Goal: Transaction & Acquisition: Book appointment/travel/reservation

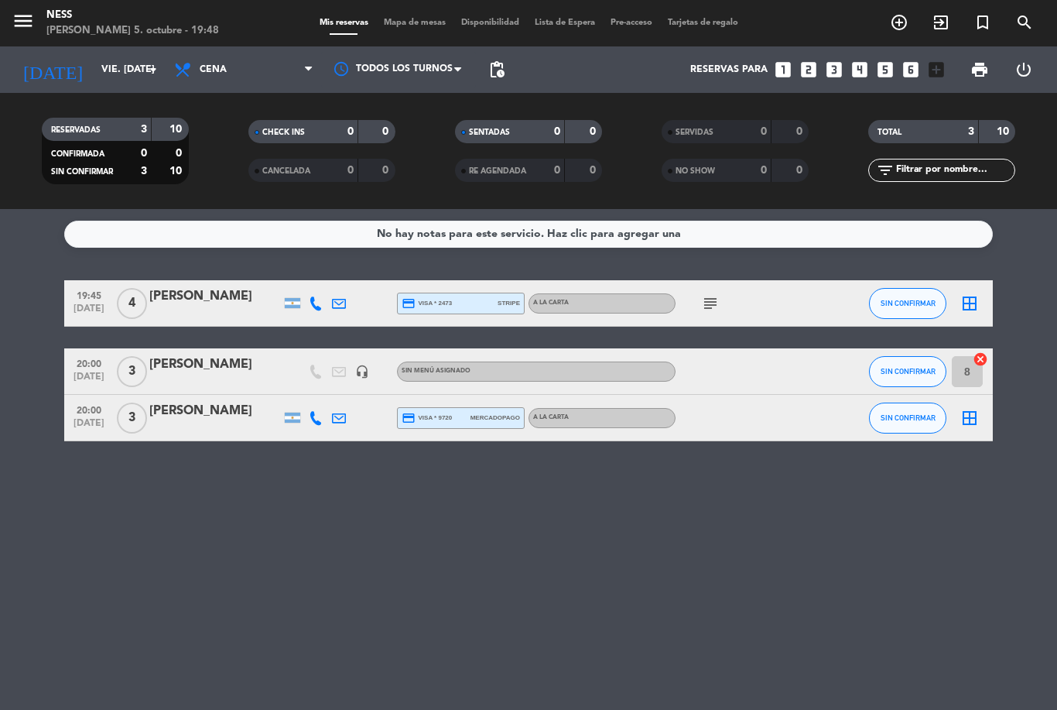
click at [139, 80] on input "vie. [DATE]" at bounding box center [159, 69] width 131 height 26
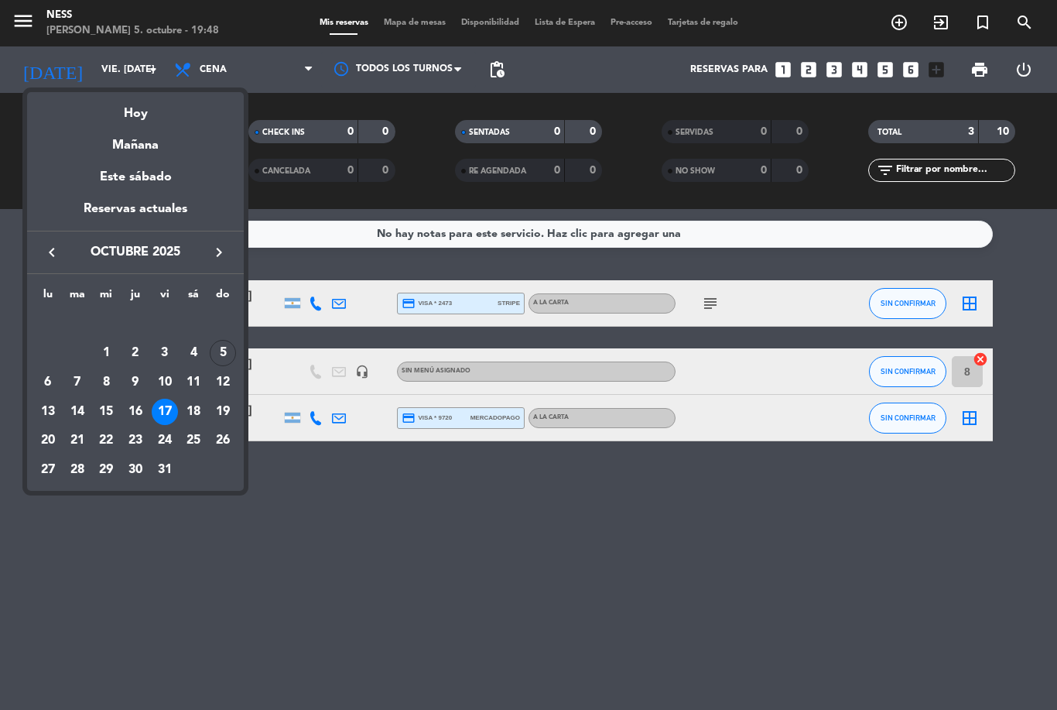
click at [84, 383] on div "7" at bounding box center [77, 382] width 26 height 26
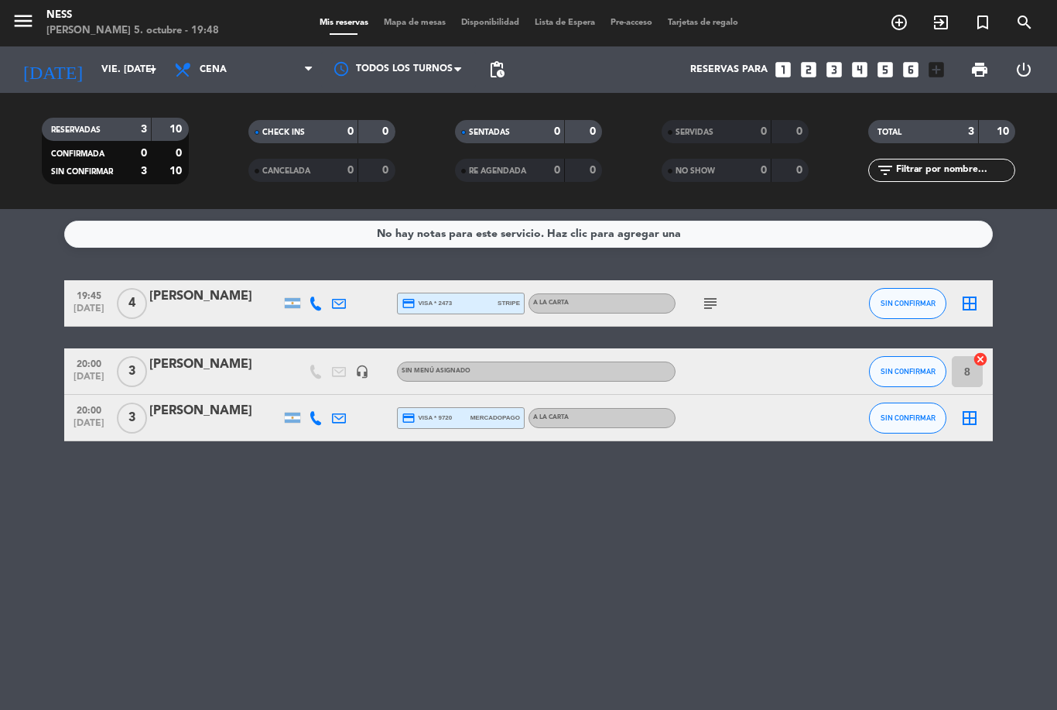
type input "[DATE] oct."
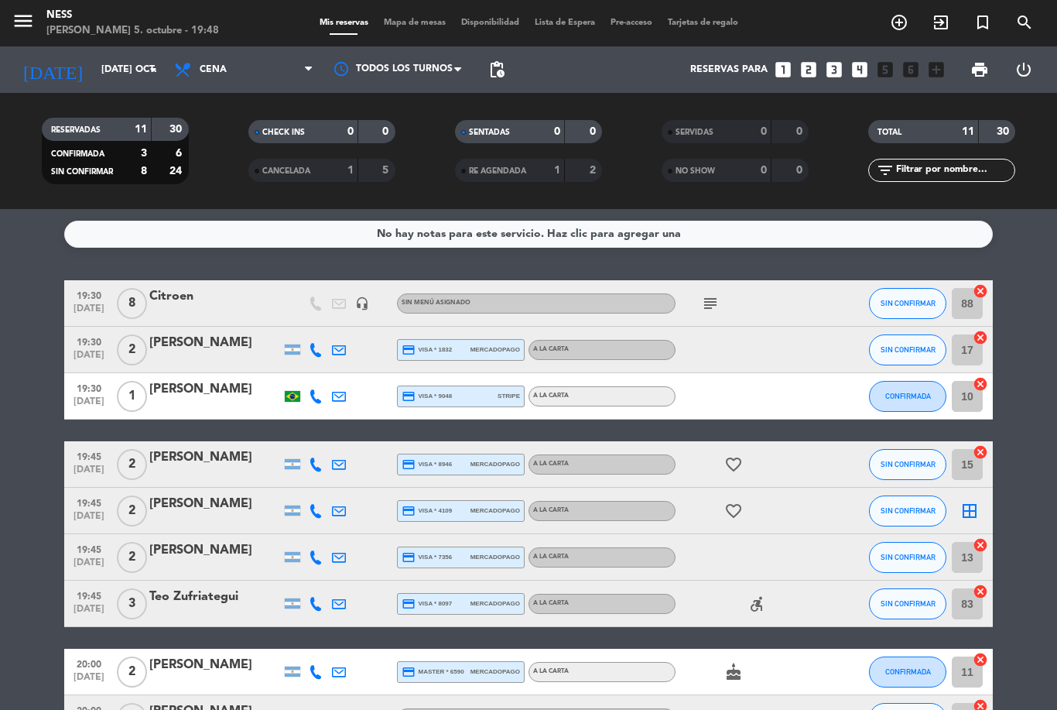
click at [416, 10] on div "menu [PERSON_NAME] 5. octubre - 19:48 Mis reservas Mapa de mesas Disponibilidad…" at bounding box center [528, 23] width 1057 height 46
click at [416, 21] on span "Mapa de mesas" at bounding box center [414, 23] width 77 height 9
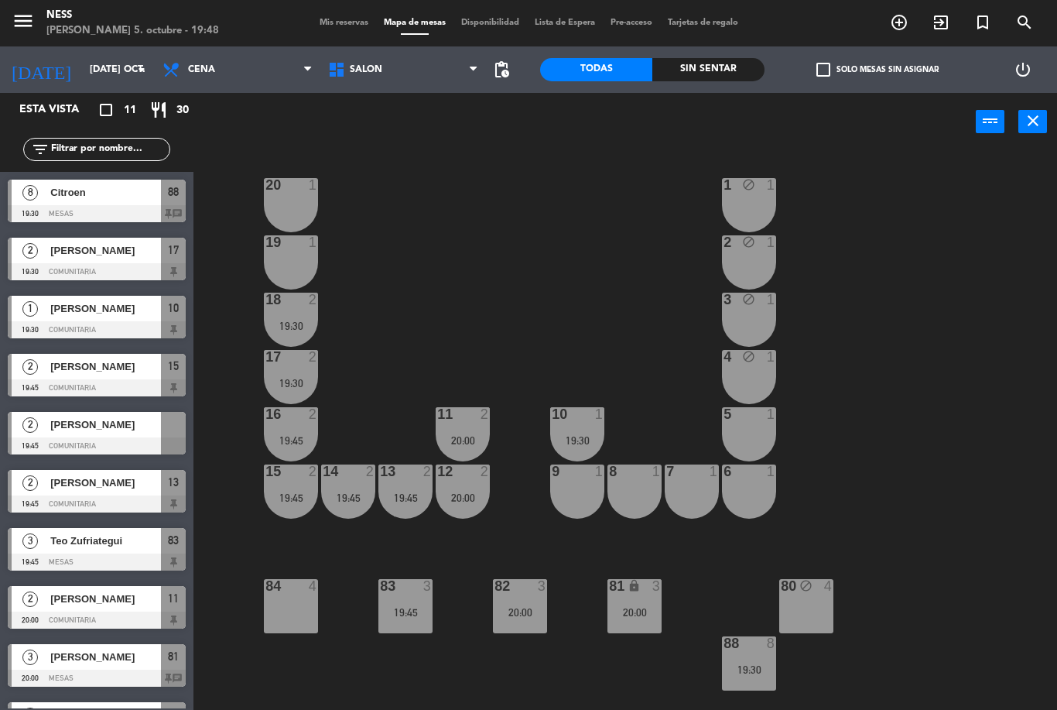
click at [295, 612] on div "84 4" at bounding box center [291, 606] width 54 height 54
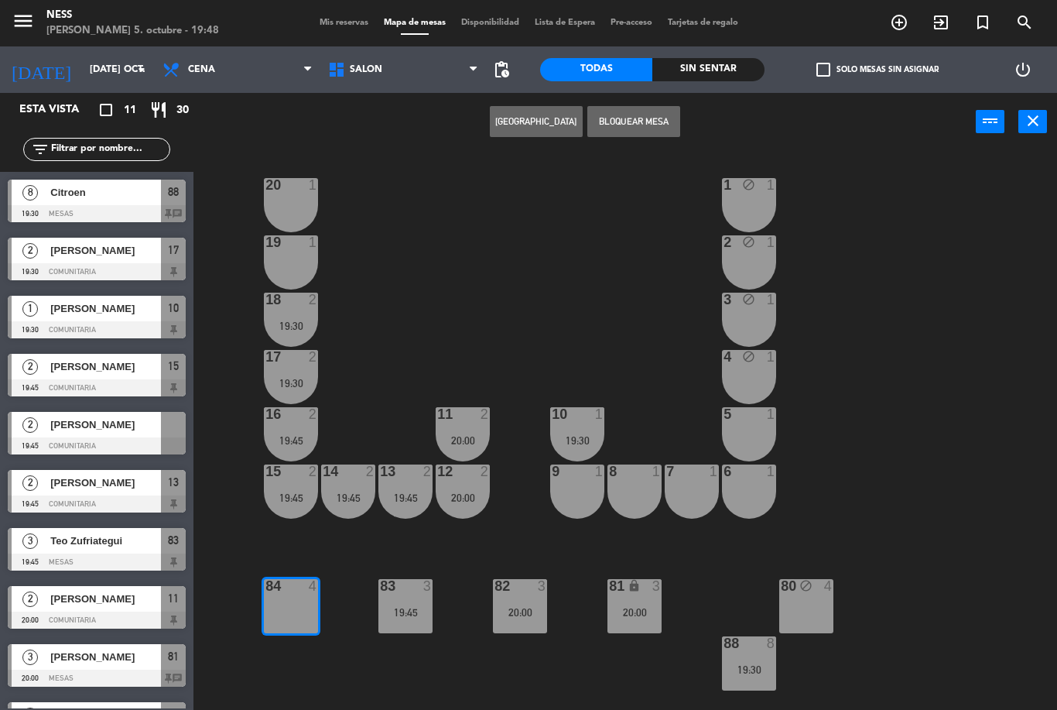
click at [545, 117] on button "[GEOGRAPHIC_DATA]" at bounding box center [536, 121] width 93 height 31
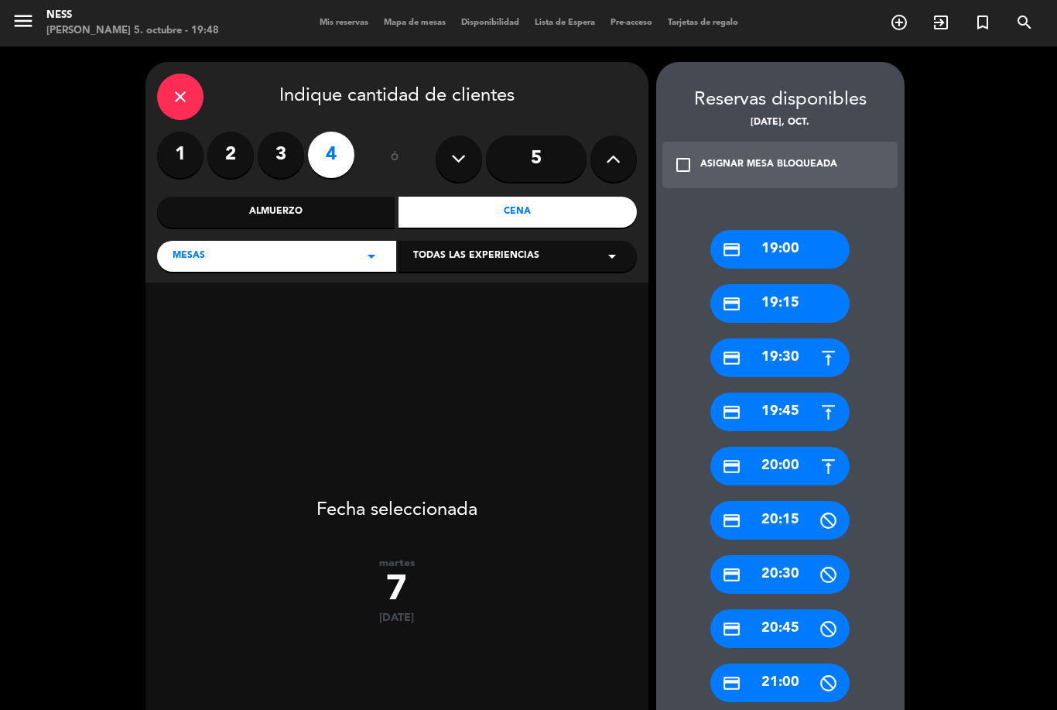
click at [347, 19] on span "Mis reservas" at bounding box center [344, 23] width 64 height 9
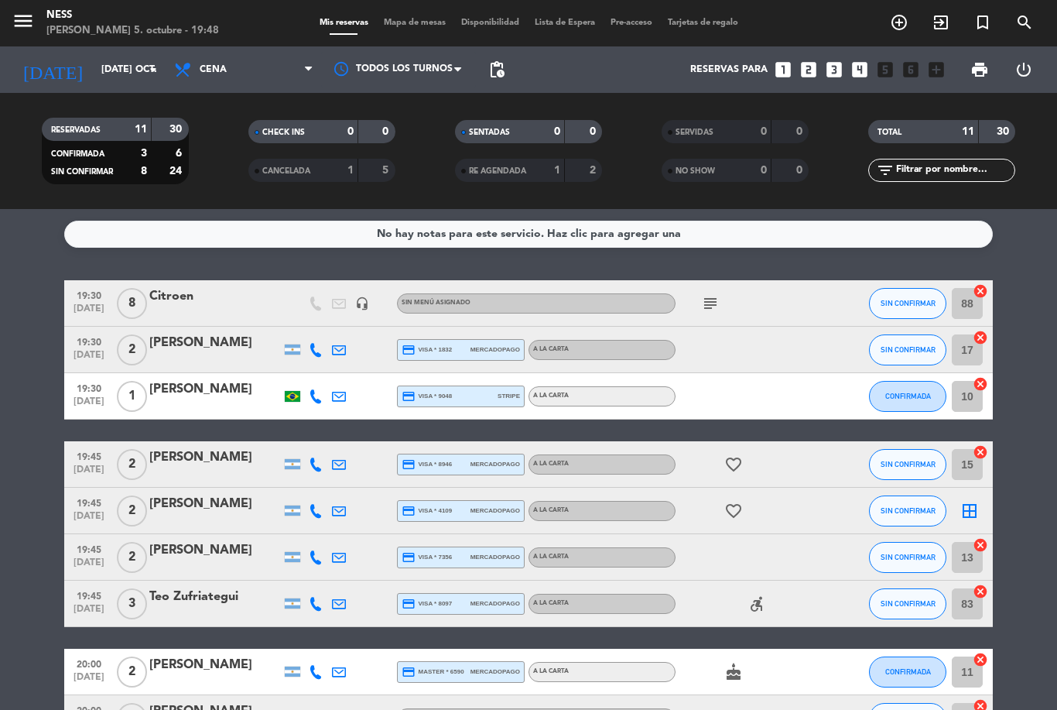
click at [433, 22] on span "Mapa de mesas" at bounding box center [414, 23] width 77 height 9
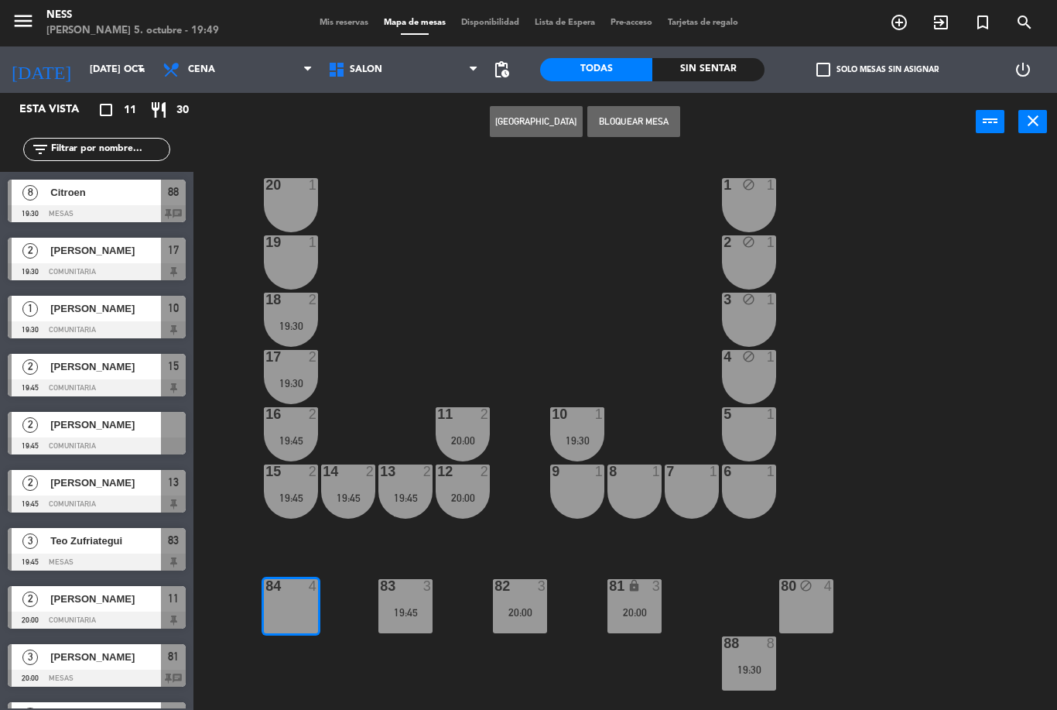
click at [549, 119] on button "[GEOGRAPHIC_DATA]" at bounding box center [536, 121] width 93 height 31
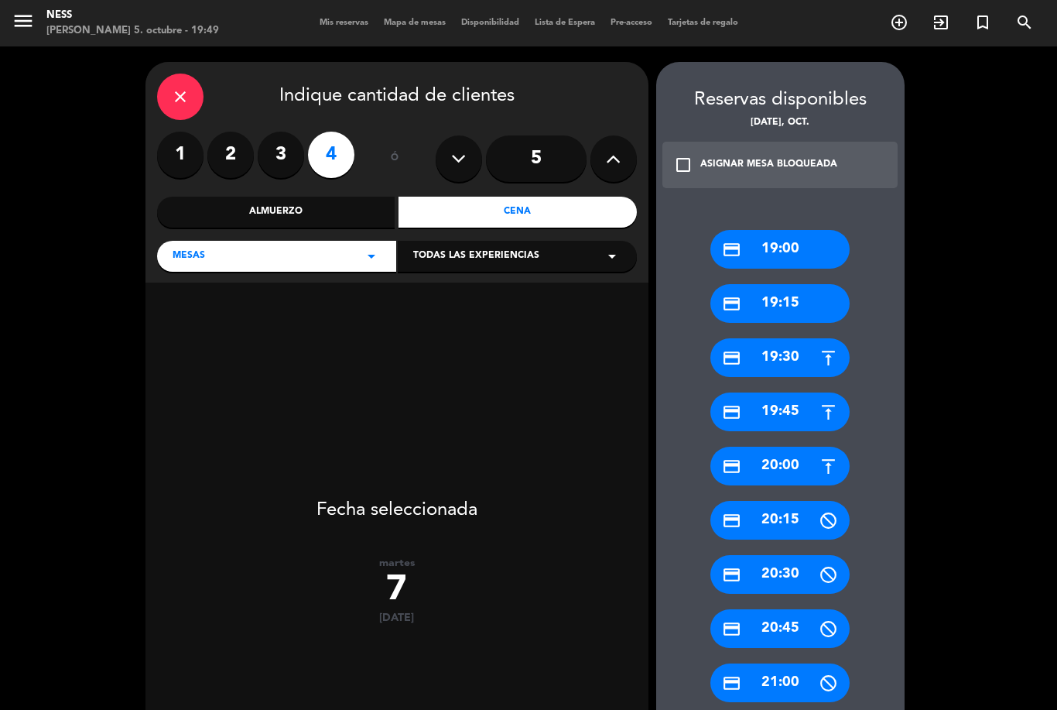
click at [797, 467] on div "credit_card 20:00" at bounding box center [779, 466] width 139 height 39
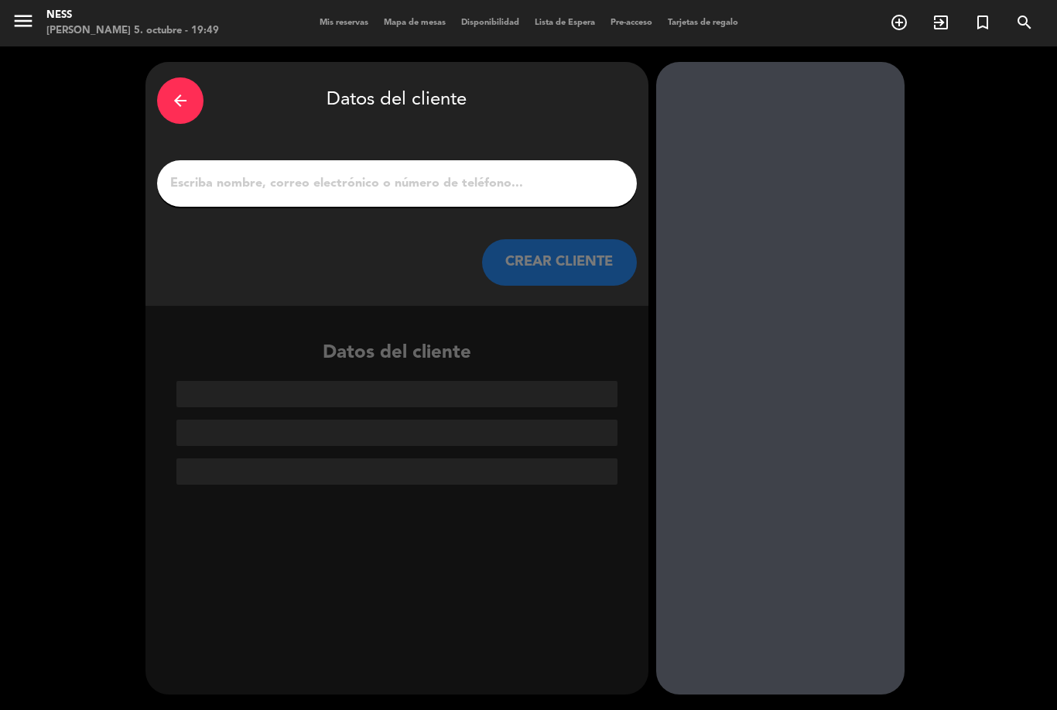
click at [437, 176] on input "1" at bounding box center [397, 184] width 457 height 22
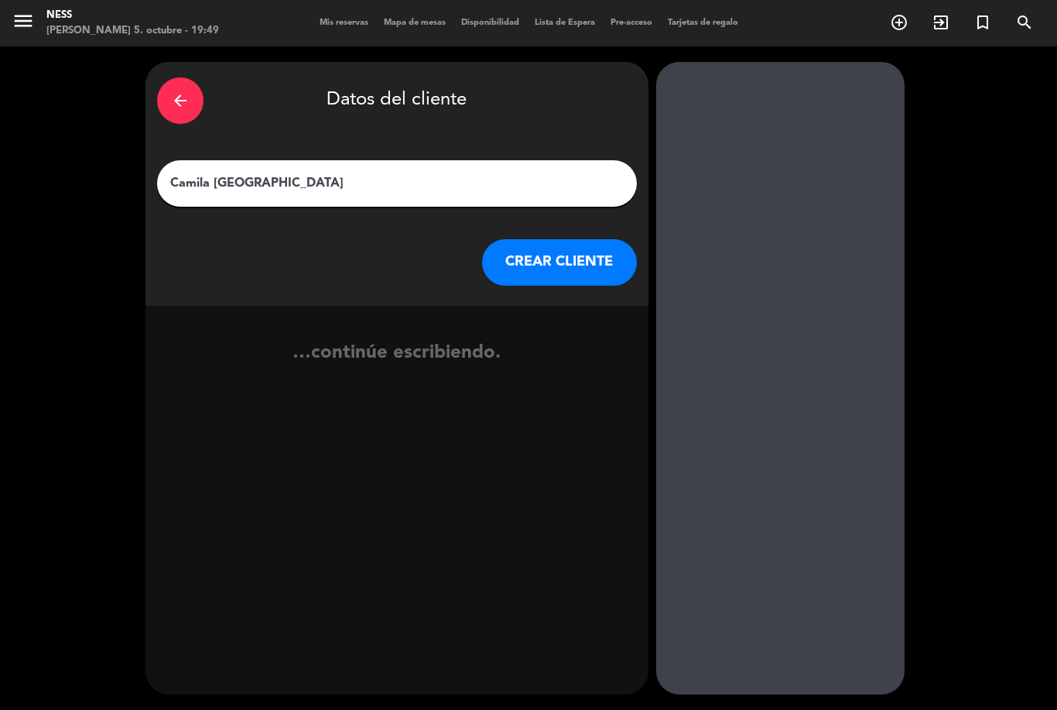
type input "[PERSON_NAME]"
click at [562, 252] on button "CREAR CLIENTE" at bounding box center [559, 262] width 155 height 46
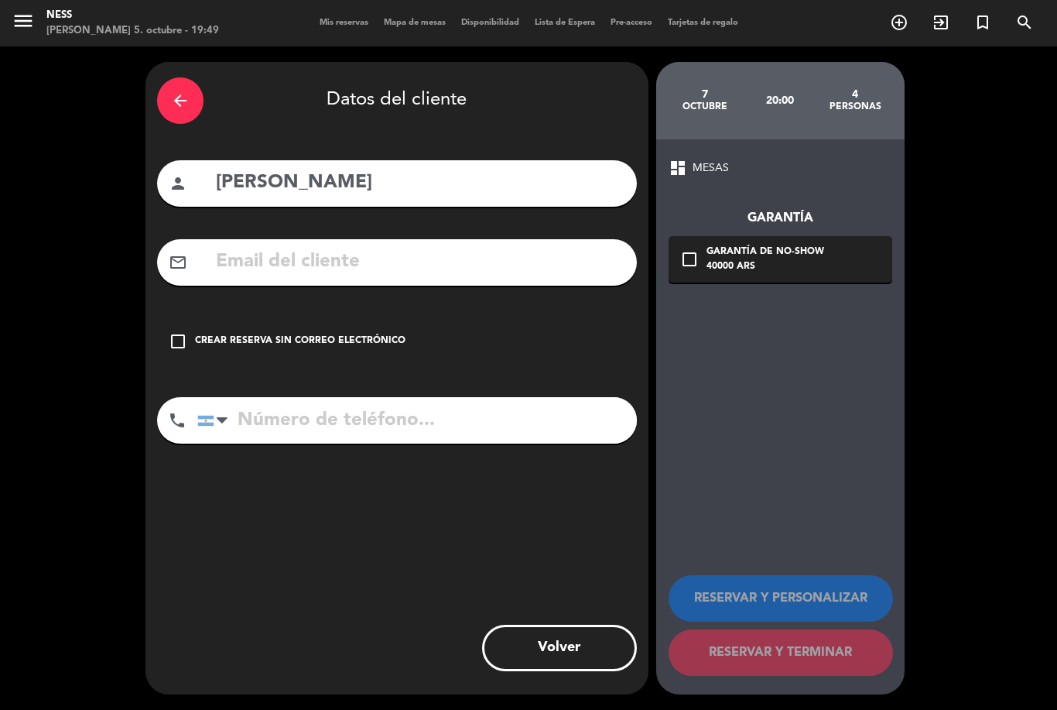
click at [182, 336] on icon "check_box_outline_blank" at bounding box center [178, 341] width 19 height 19
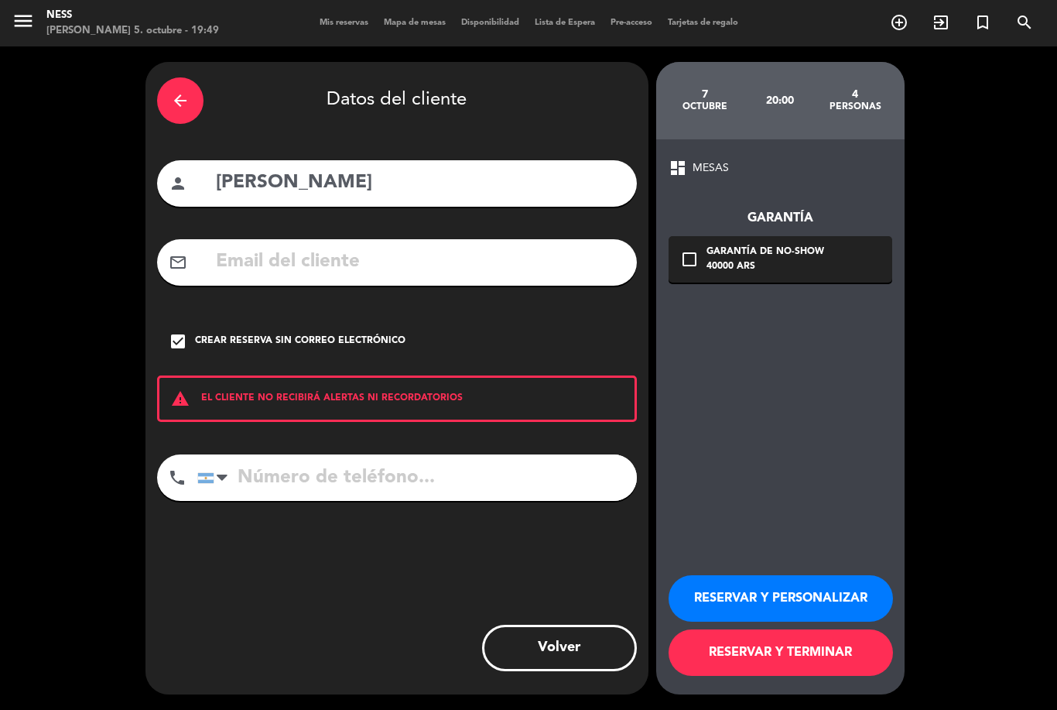
click at [789, 621] on button "RESERVAR Y PERSONALIZAR" at bounding box center [781, 598] width 224 height 46
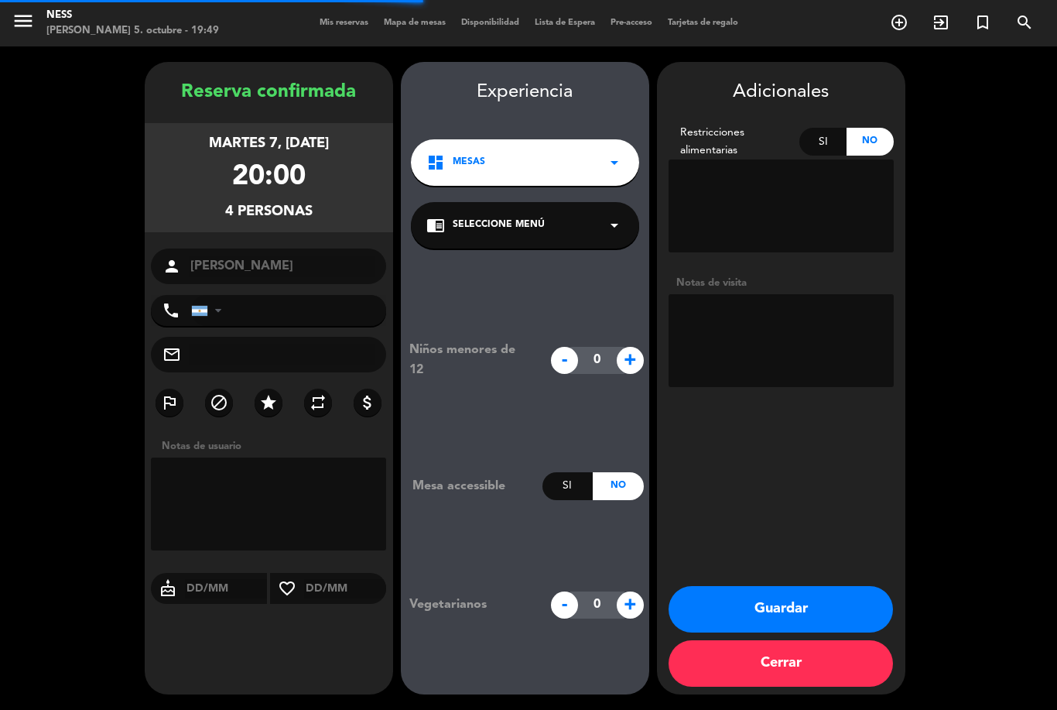
scroll to position [50, 0]
click at [298, 457] on textarea at bounding box center [269, 503] width 236 height 93
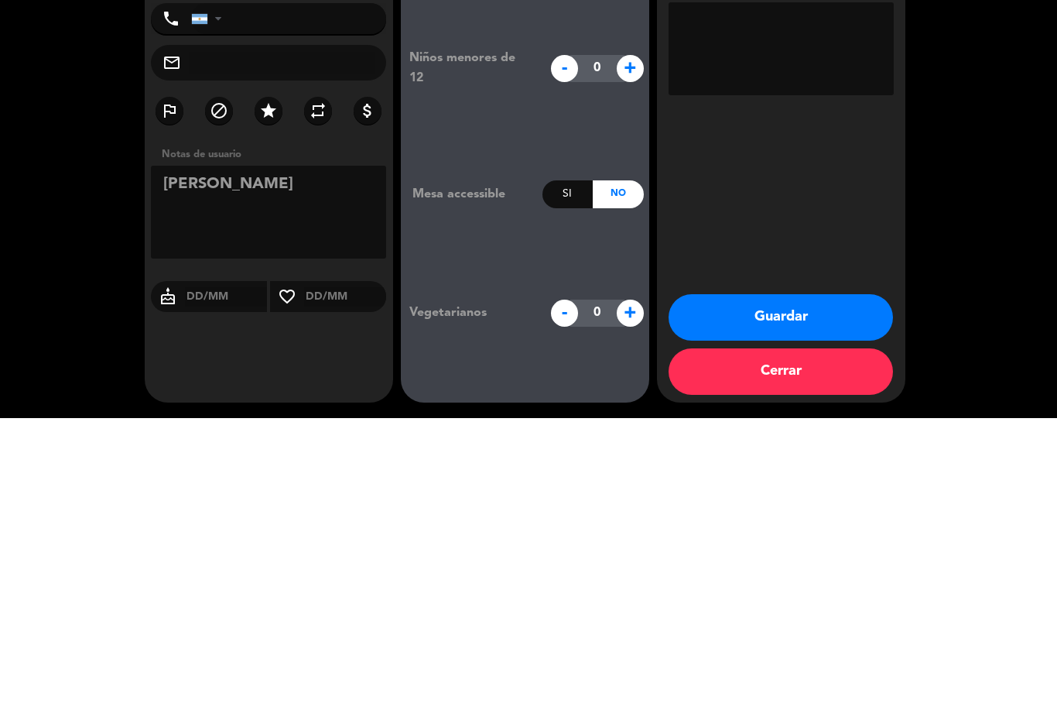
type textarea "[PERSON_NAME]"
click at [776, 233] on div "Adicionales Restricciones alimentarias Si No Notas de visita Guardar Cerrar" at bounding box center [781, 378] width 248 height 632
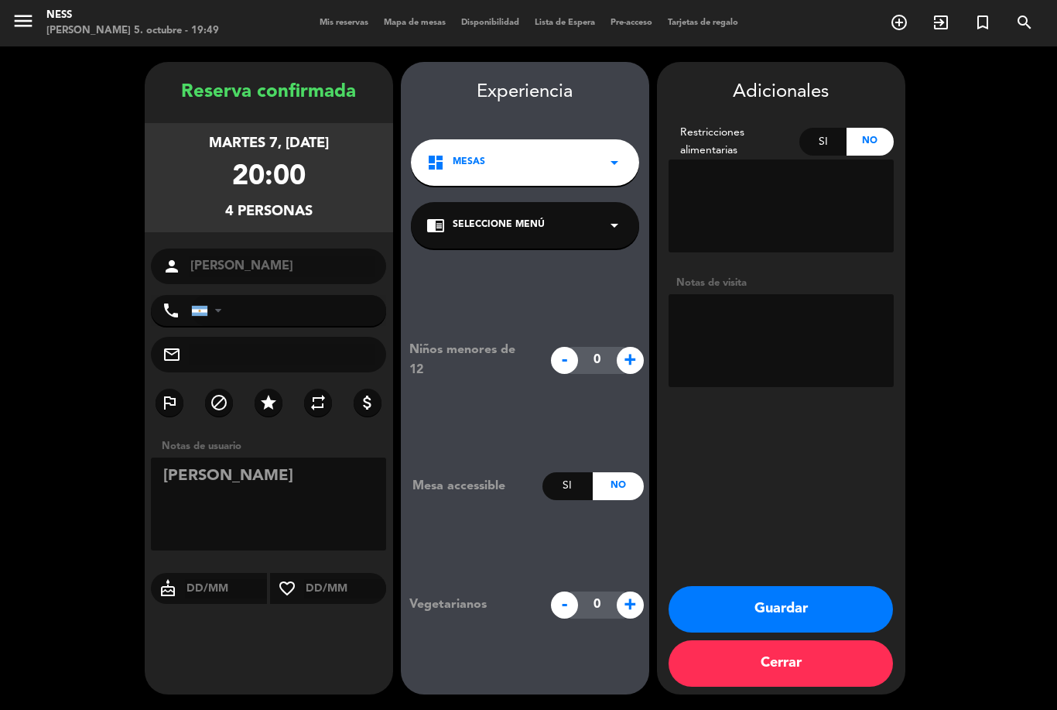
click at [809, 606] on button "Guardar" at bounding box center [781, 609] width 224 height 46
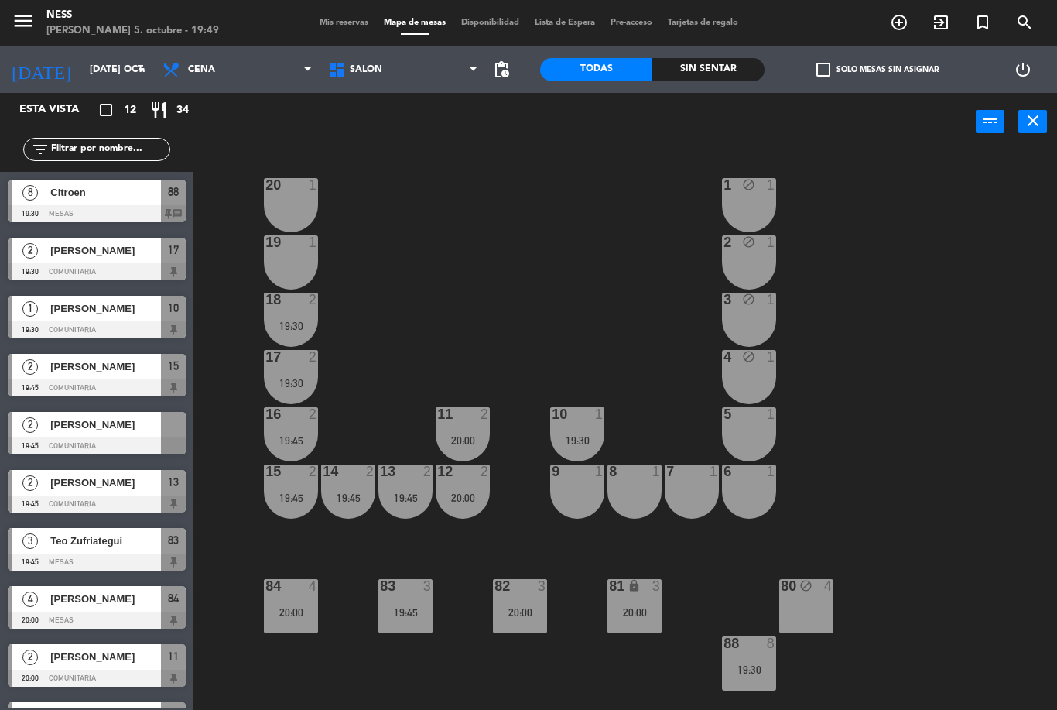
click at [947, 349] on div "20 1 1 block 1 19 1 2 block 1 18 2 19:30 3 block 1 17 2 19:30 4 block 1 16 2 19…" at bounding box center [630, 430] width 853 height 559
click at [317, 607] on div "20:00" at bounding box center [291, 612] width 54 height 11
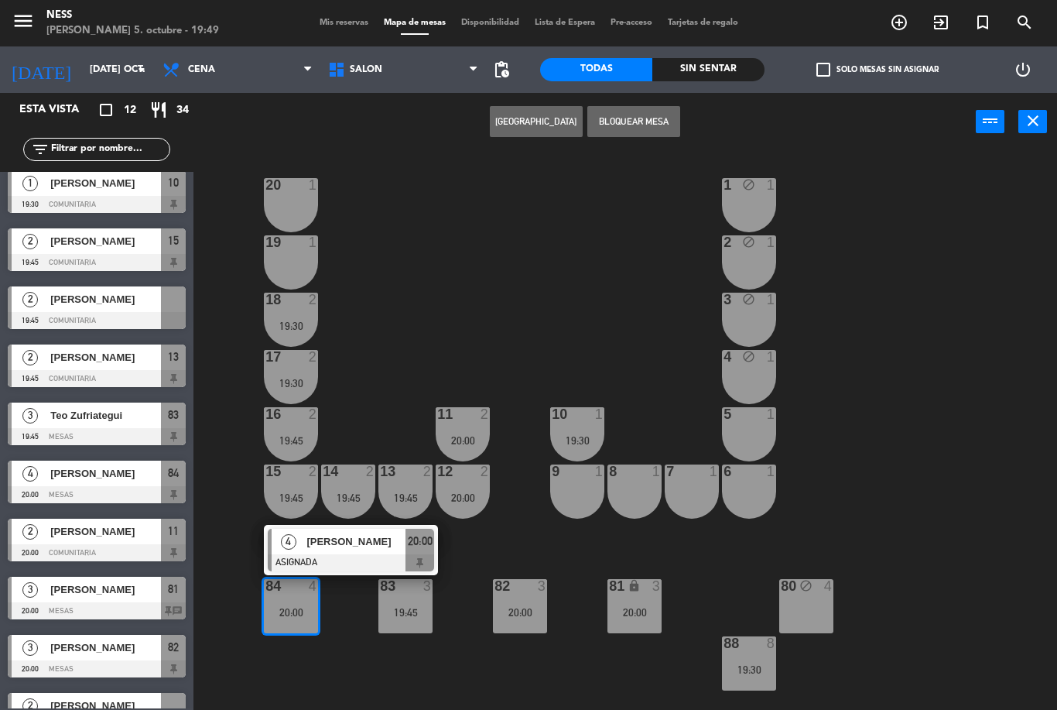
scroll to position [145, 0]
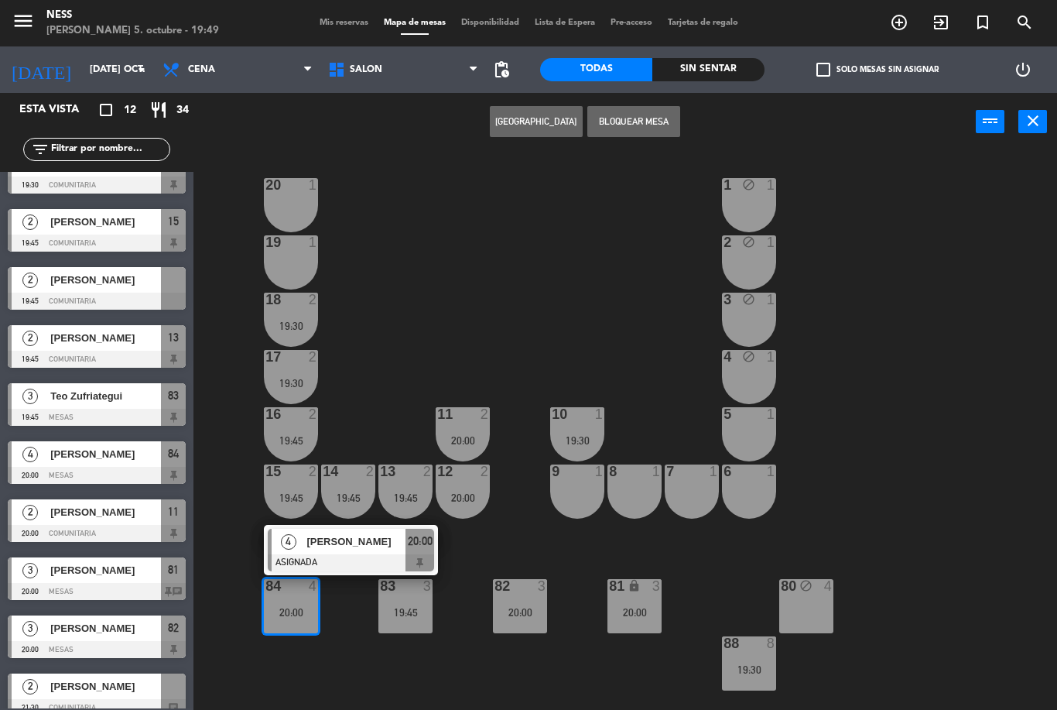
click at [128, 462] on div "[PERSON_NAME]" at bounding box center [105, 454] width 112 height 26
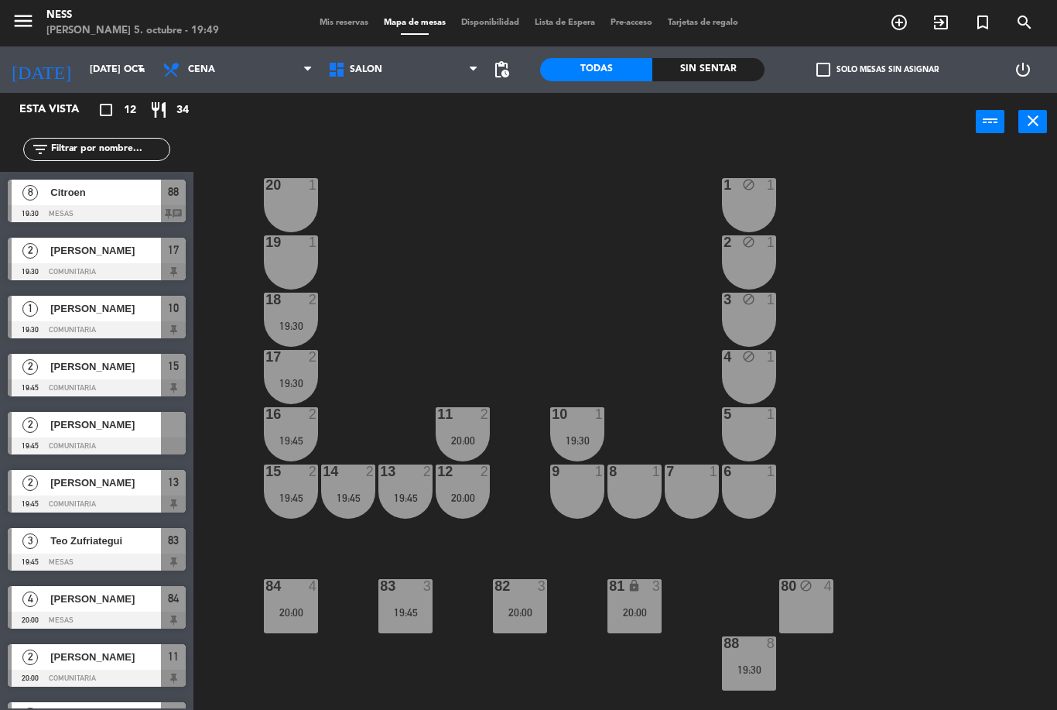
click at [141, 74] on icon "arrow_drop_down" at bounding box center [141, 69] width 19 height 19
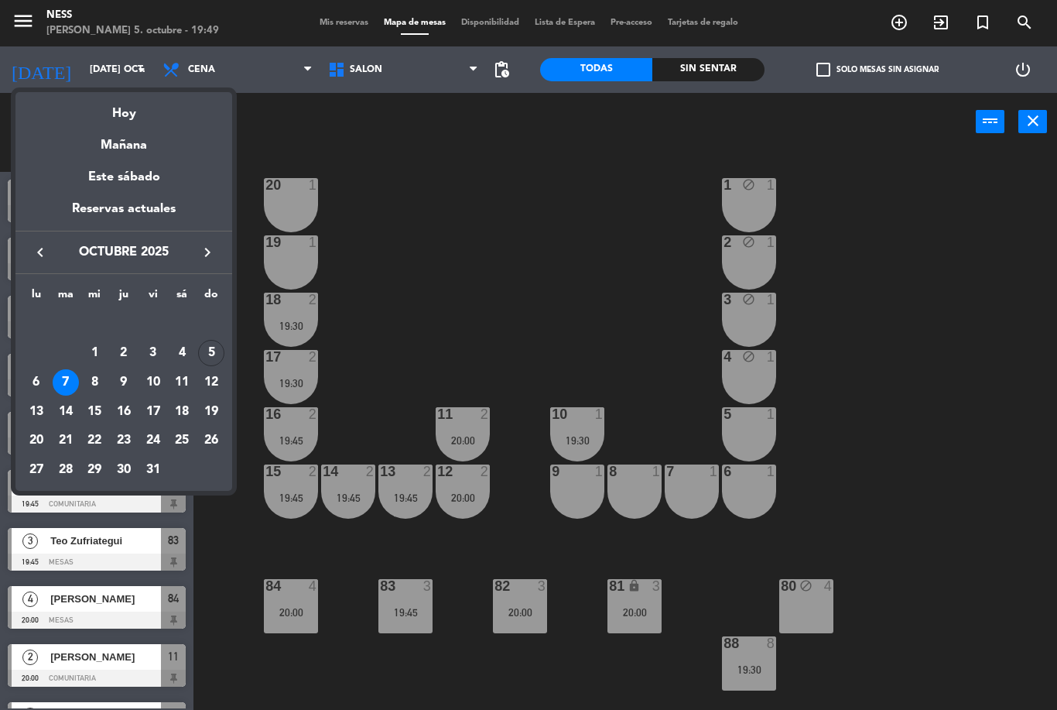
click at [103, 389] on div "8" at bounding box center [94, 382] width 26 height 26
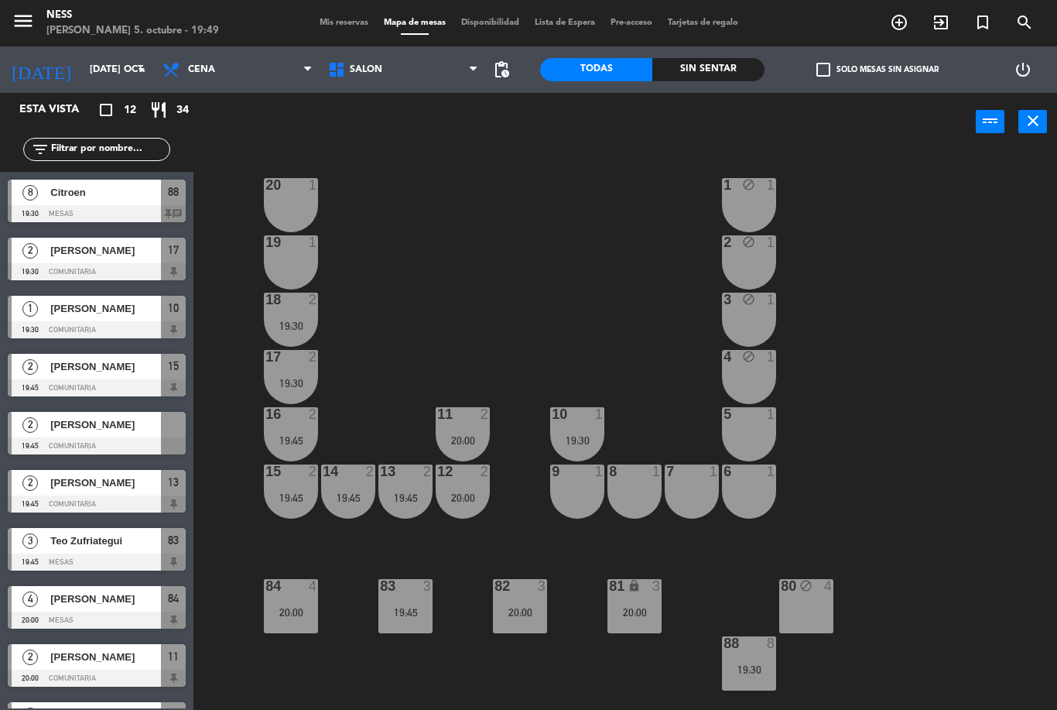
type input "mié. [DATE]"
click at [288, 604] on div "84 4" at bounding box center [291, 606] width 54 height 54
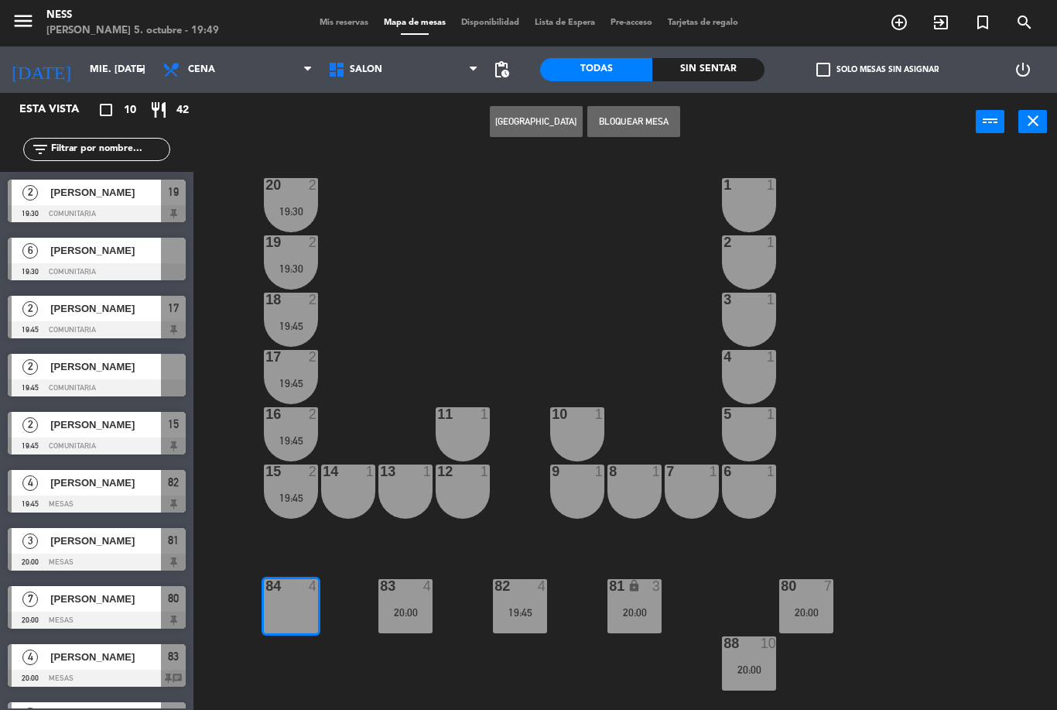
click at [546, 115] on button "[GEOGRAPHIC_DATA]" at bounding box center [536, 121] width 93 height 31
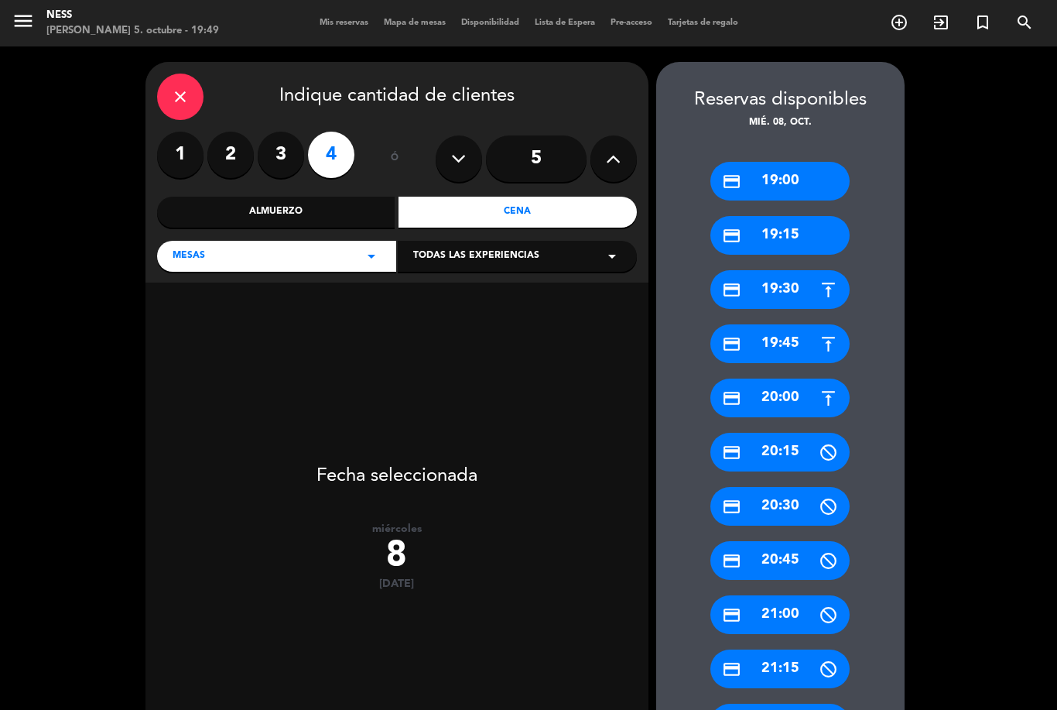
click at [176, 87] on icon "close" at bounding box center [180, 96] width 19 height 19
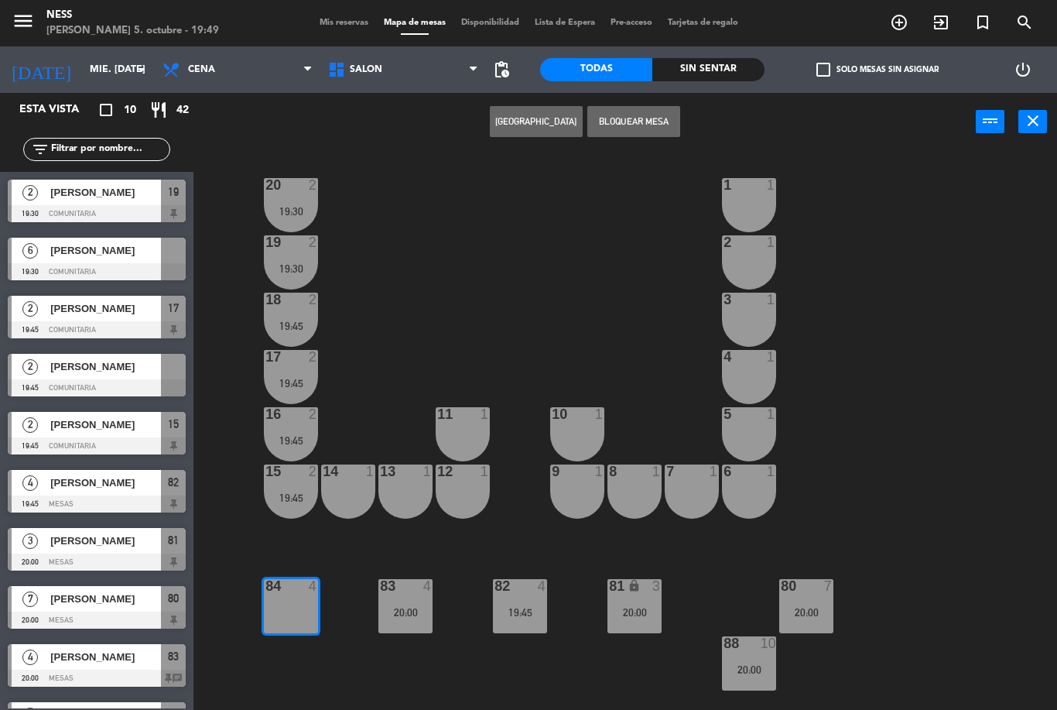
click at [535, 122] on button "[GEOGRAPHIC_DATA]" at bounding box center [536, 121] width 93 height 31
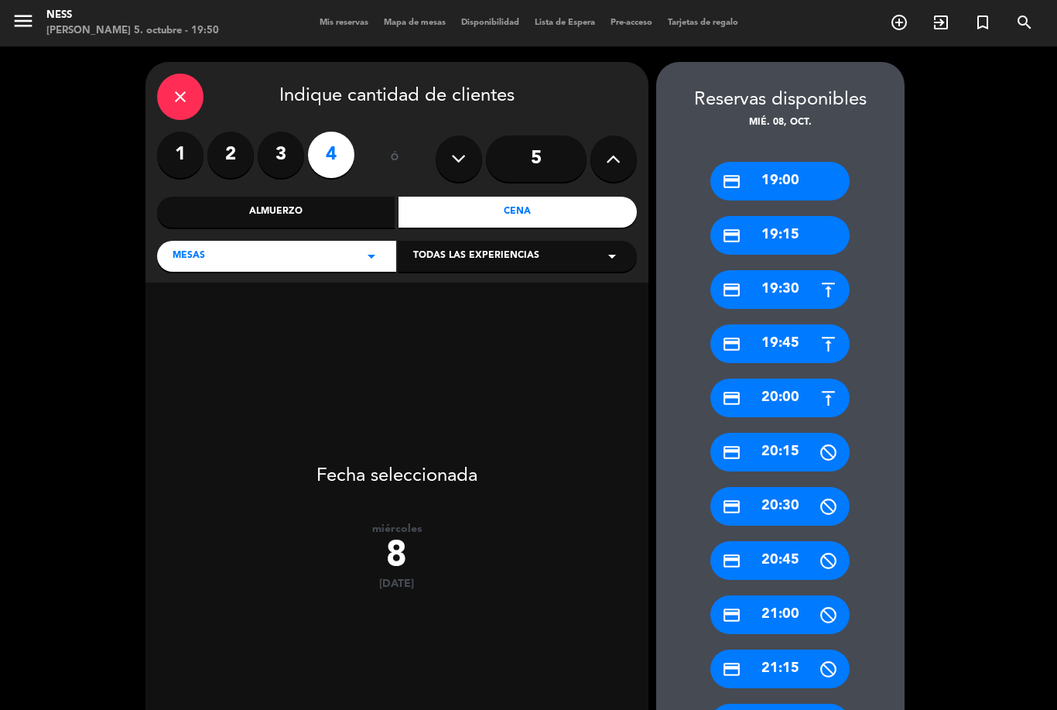
click at [792, 378] on div "credit_card 20:00" at bounding box center [779, 397] width 139 height 39
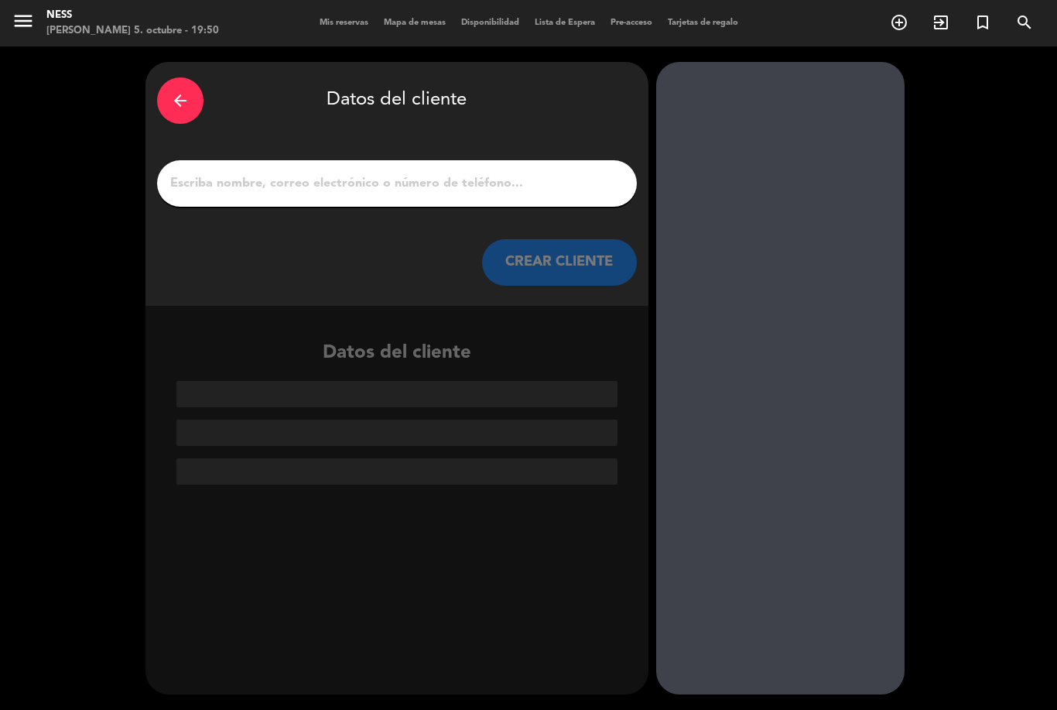
click at [457, 173] on input "1" at bounding box center [397, 184] width 457 height 22
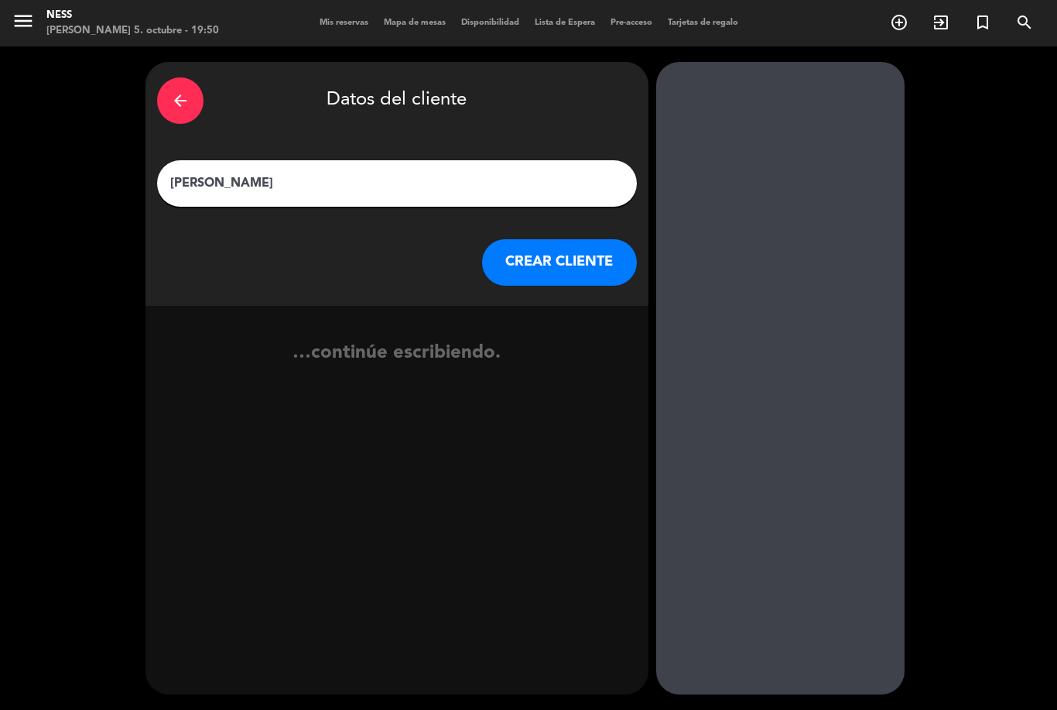
type input "[PERSON_NAME]"
click at [564, 239] on button "CREAR CLIENTE" at bounding box center [559, 262] width 155 height 46
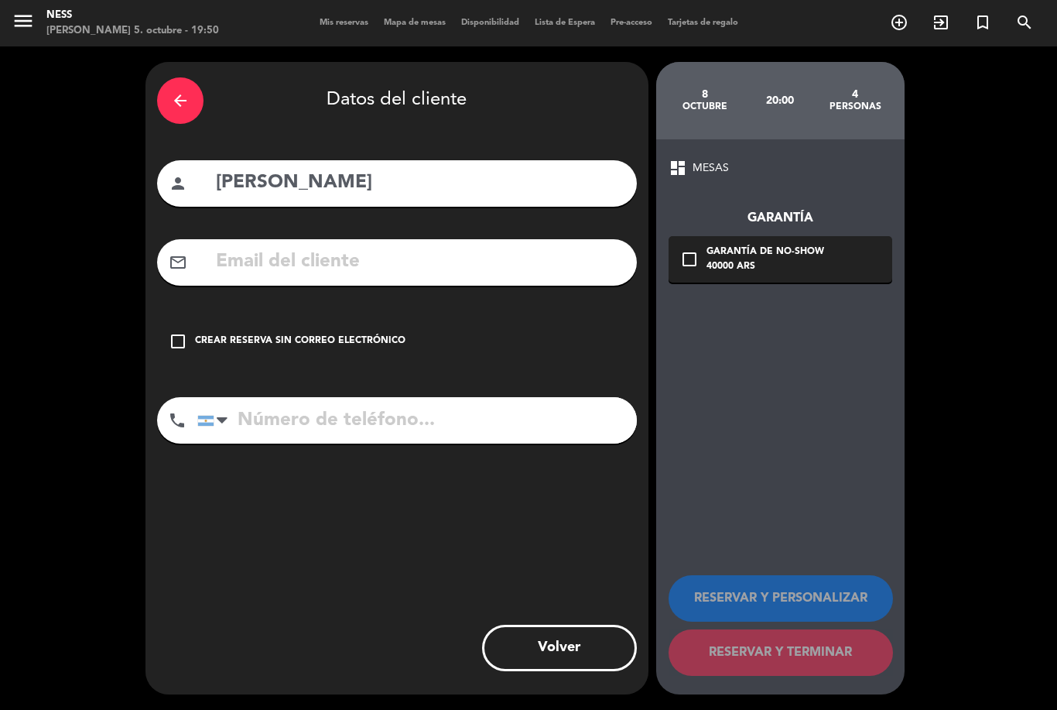
click at [176, 332] on icon "check_box_outline_blank" at bounding box center [178, 341] width 19 height 19
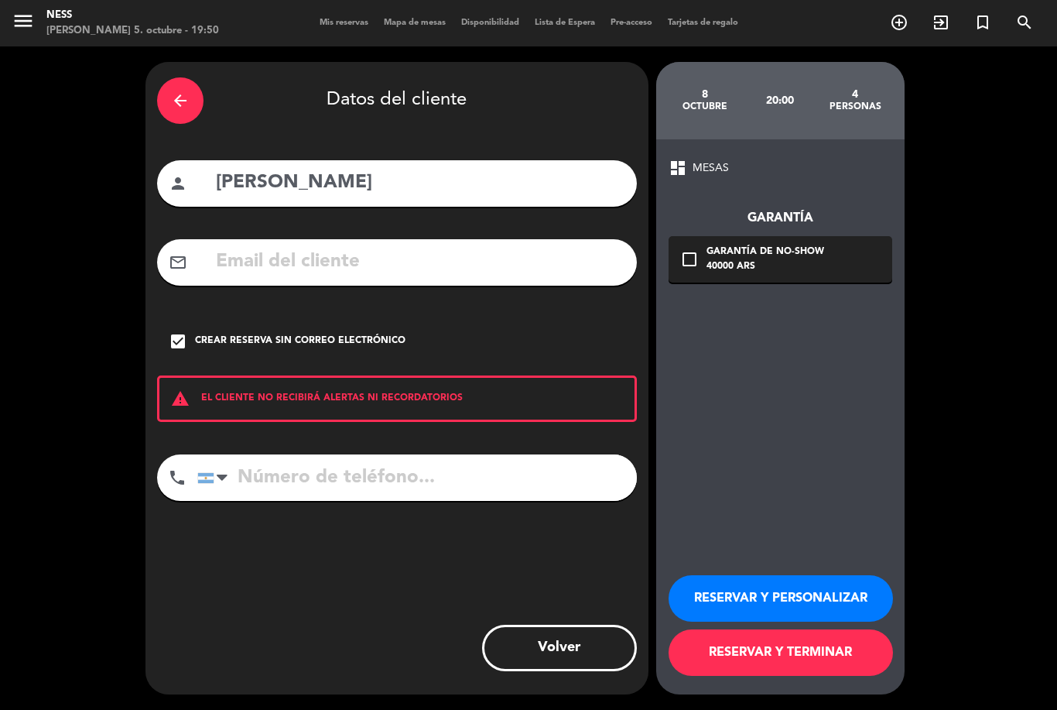
click at [803, 590] on button "RESERVAR Y PERSONALIZAR" at bounding box center [781, 598] width 224 height 46
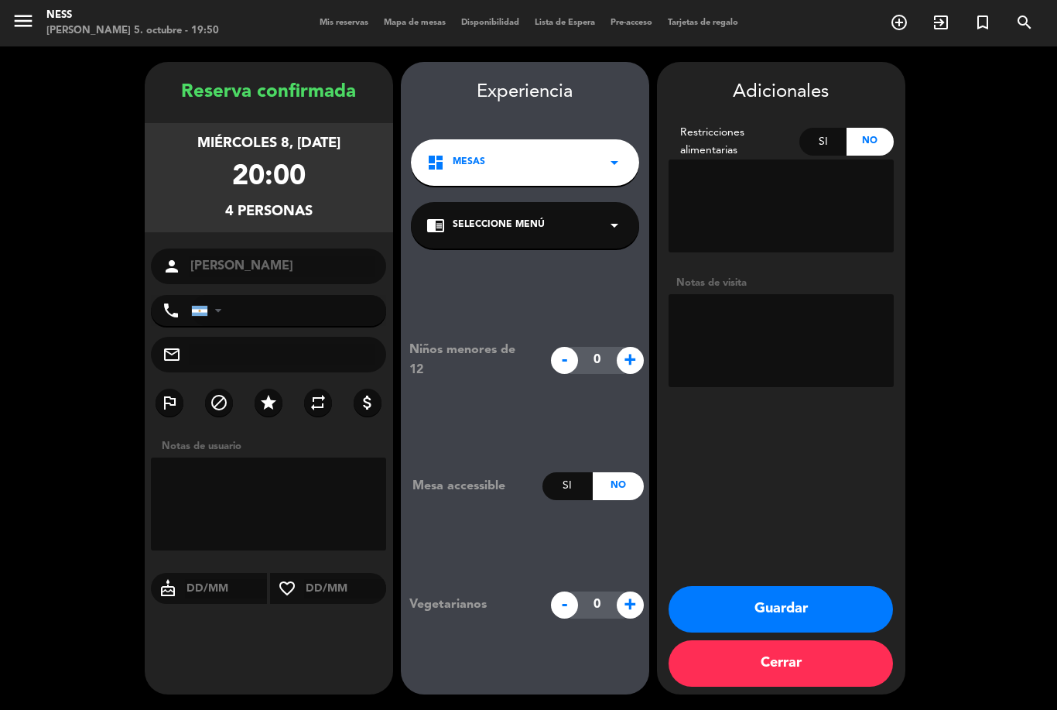
click at [317, 457] on textarea at bounding box center [269, 503] width 236 height 93
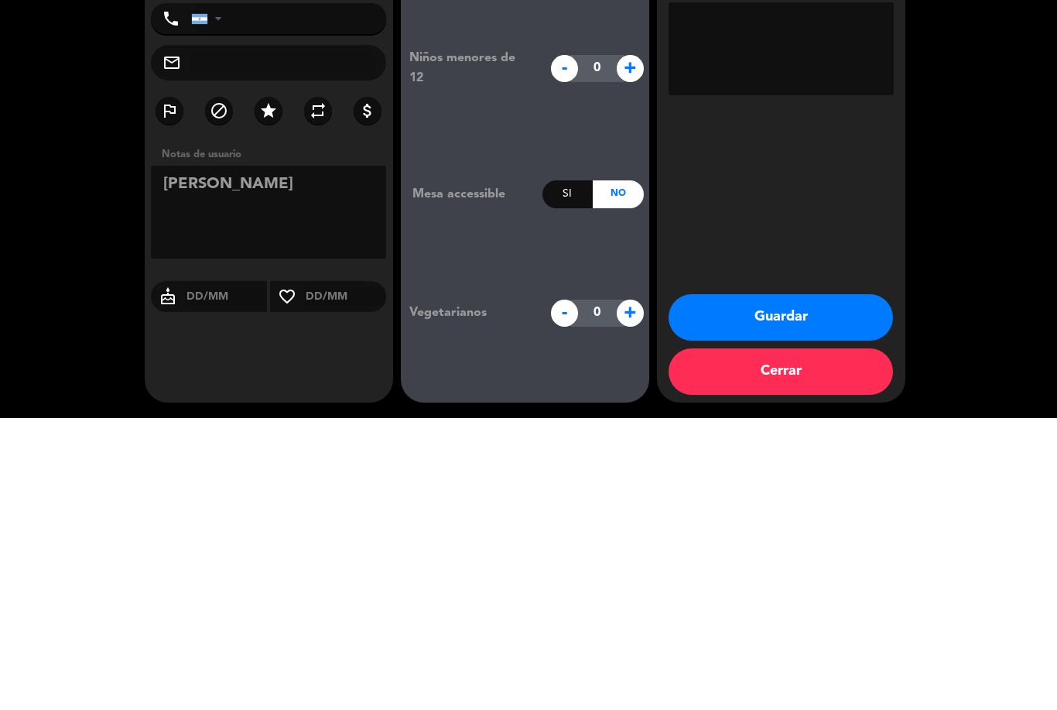
type textarea "[PERSON_NAME]"
click at [789, 228] on div "Adicionales Restricciones alimentarias Si No Notas de visita Guardar Cerrar" at bounding box center [781, 378] width 248 height 632
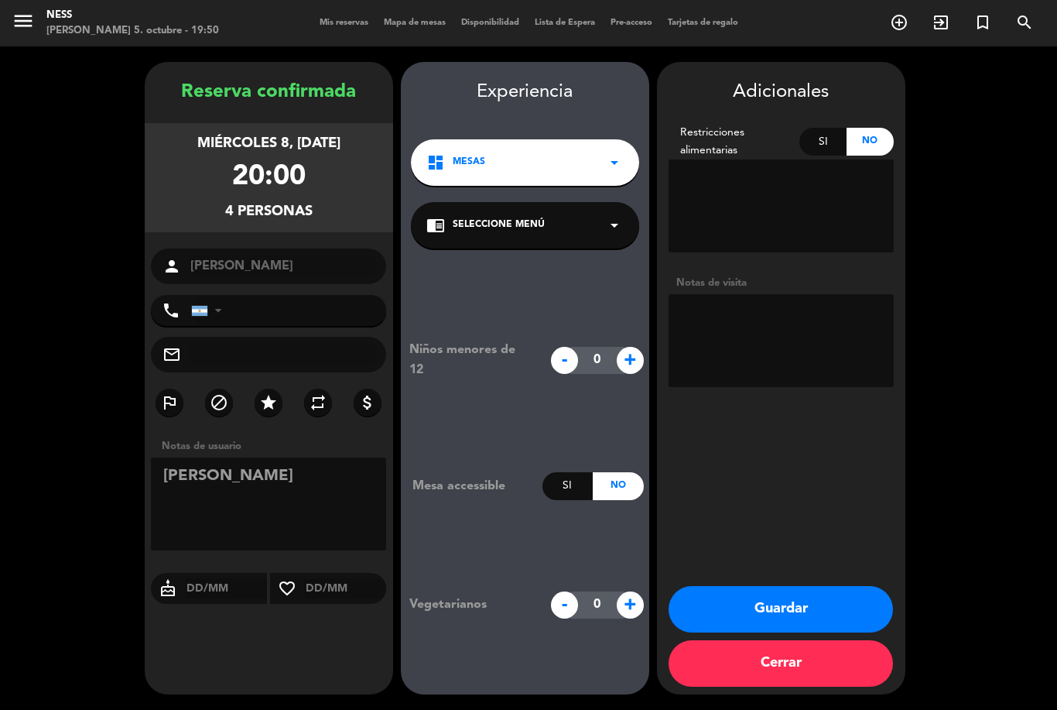
click at [808, 610] on button "Guardar" at bounding box center [781, 609] width 224 height 46
